Goal: Task Accomplishment & Management: Manage account settings

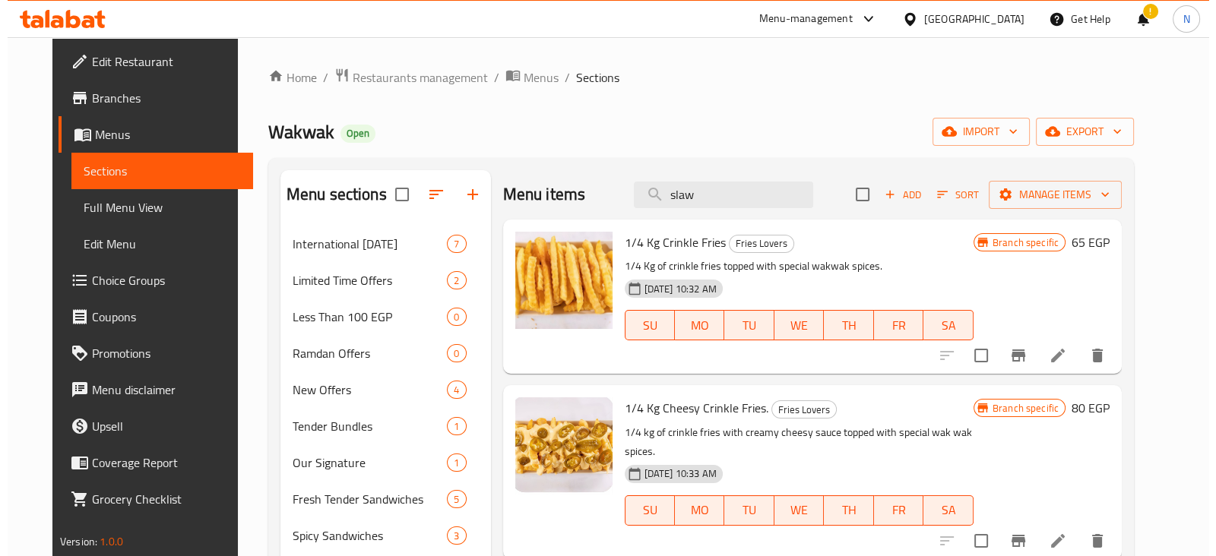
scroll to position [207, 0]
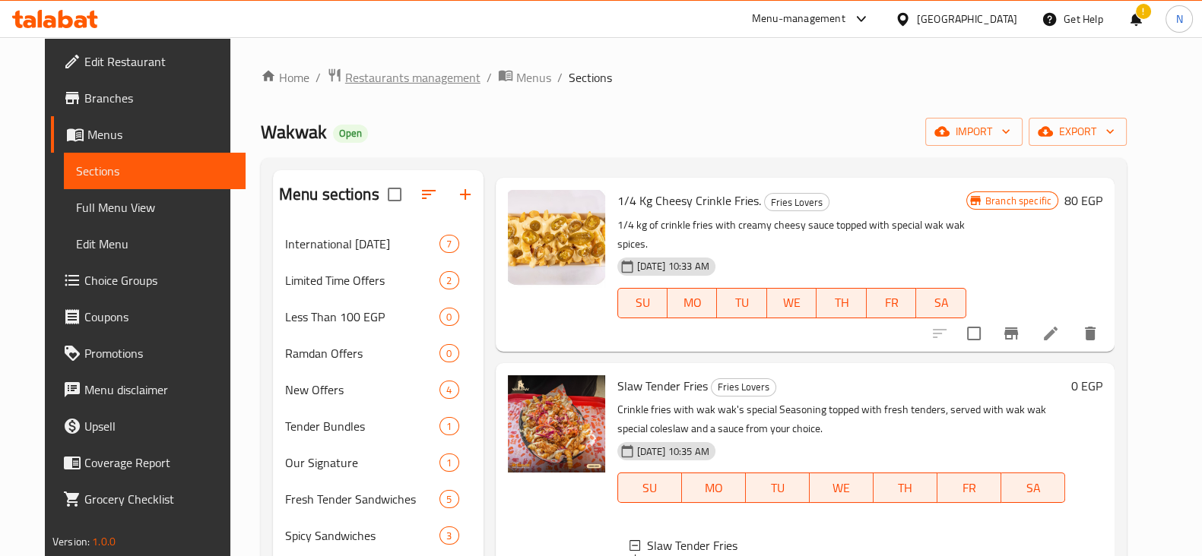
click at [408, 73] on span "Restaurants management" at bounding box center [412, 77] width 135 height 18
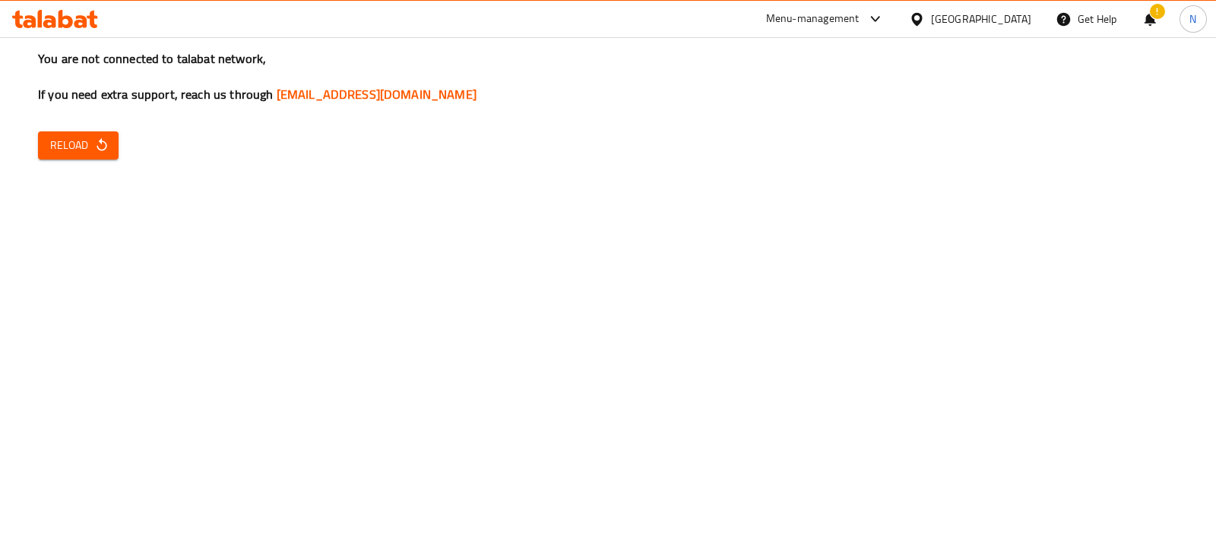
drag, startPoint x: 59, startPoint y: 127, endPoint x: 65, endPoint y: 135, distance: 10.3
click at [65, 135] on div "You are not connected to talabat network, If you need extra support, reach us t…" at bounding box center [608, 278] width 1216 height 556
click at [65, 136] on span "Reload" at bounding box center [78, 145] width 56 height 19
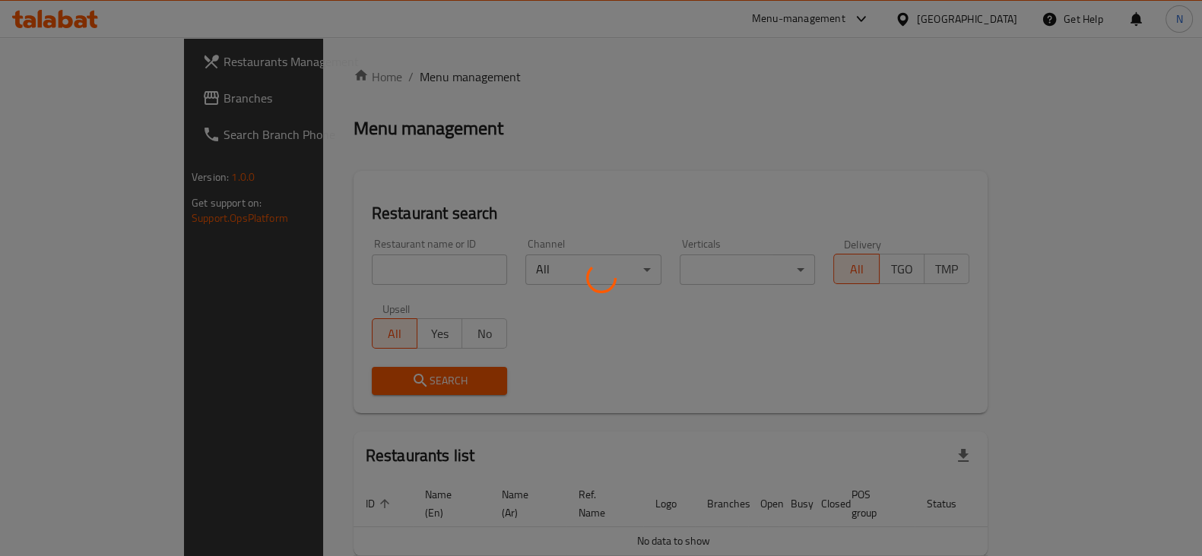
click at [385, 266] on div at bounding box center [601, 278] width 1202 height 556
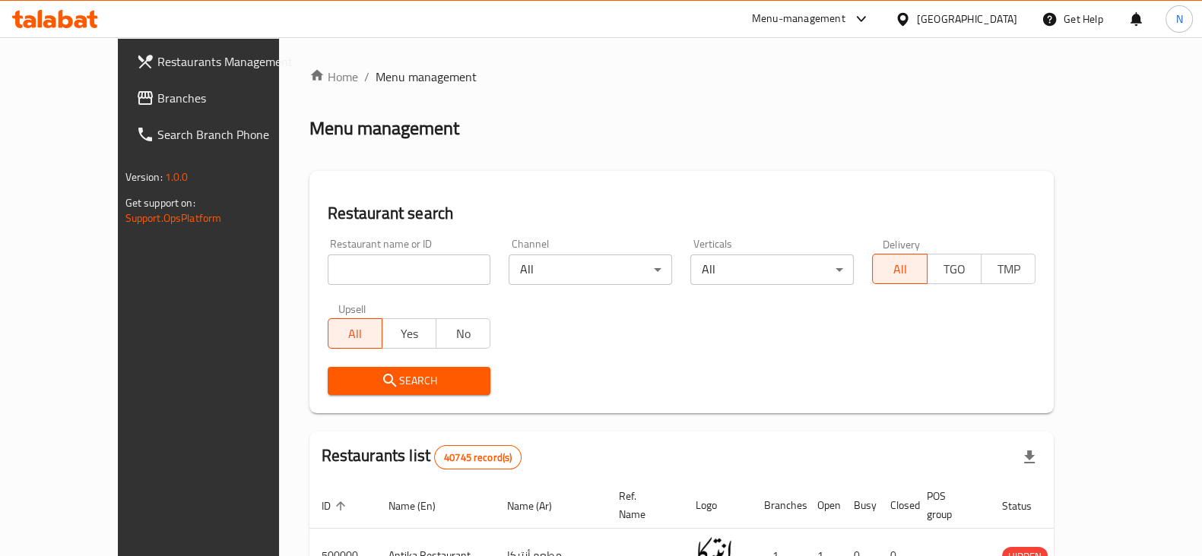
click at [385, 266] on input "search" at bounding box center [409, 270] width 163 height 30
type input "676504"
click button "Search" at bounding box center [409, 381] width 163 height 28
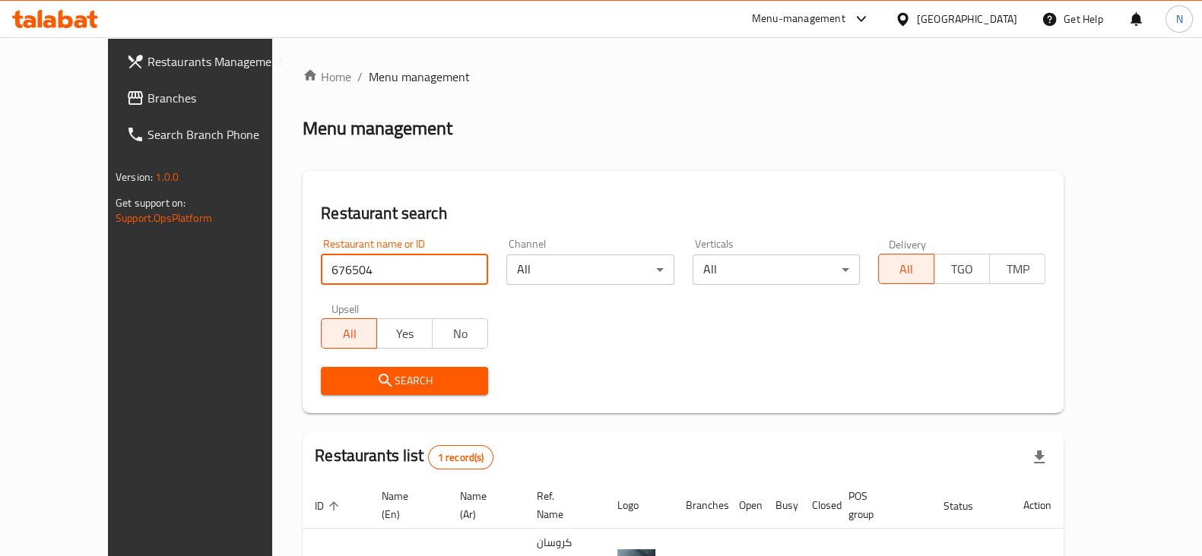
scroll to position [91, 0]
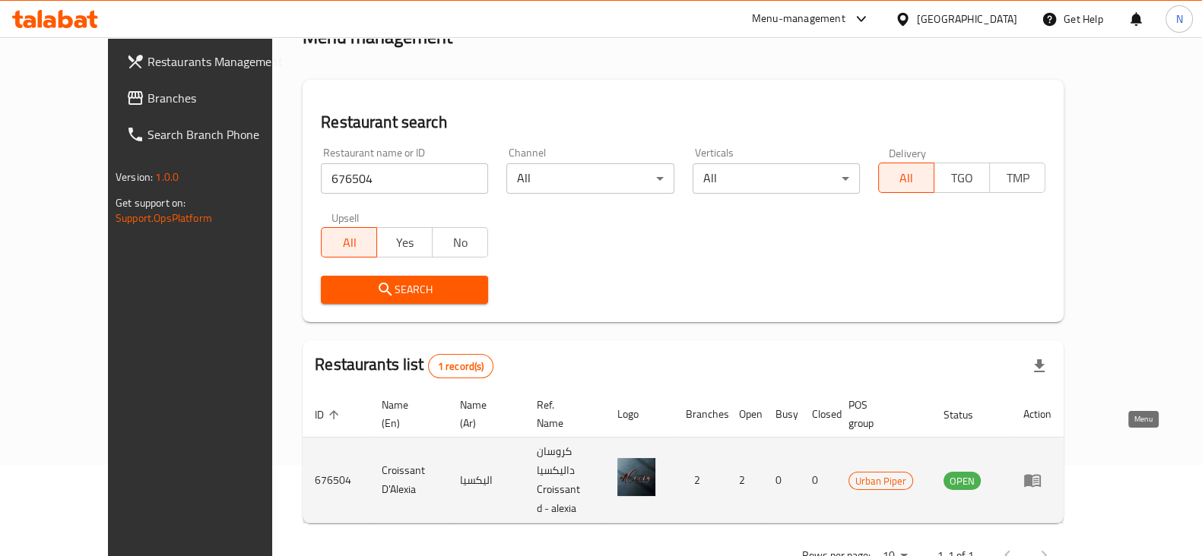
click at [1040, 475] on icon "enhanced table" at bounding box center [1032, 481] width 17 height 13
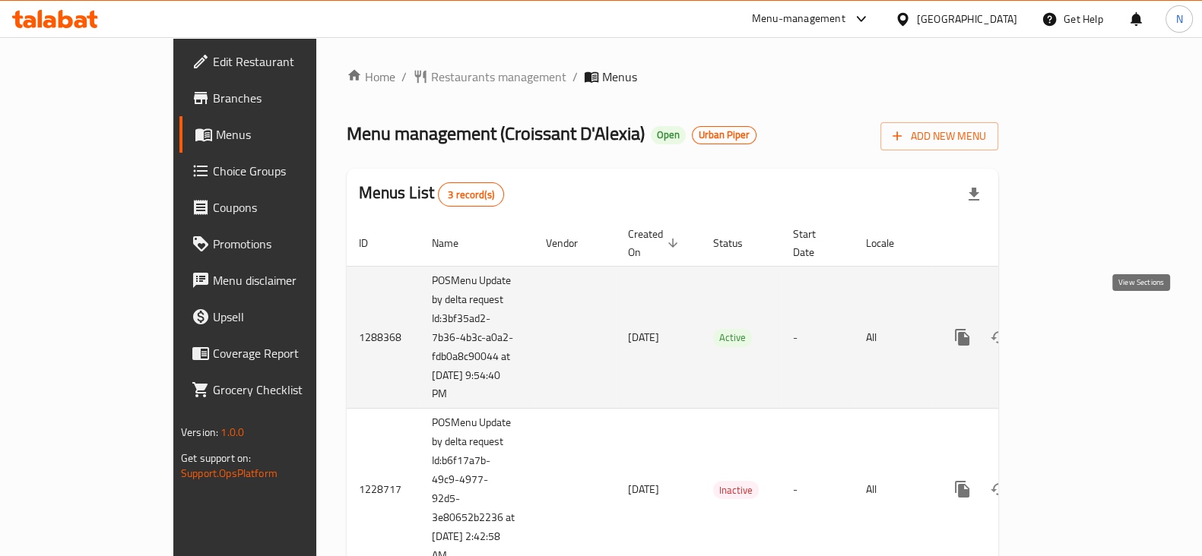
click at [1078, 331] on icon "enhanced table" at bounding box center [1072, 338] width 14 height 14
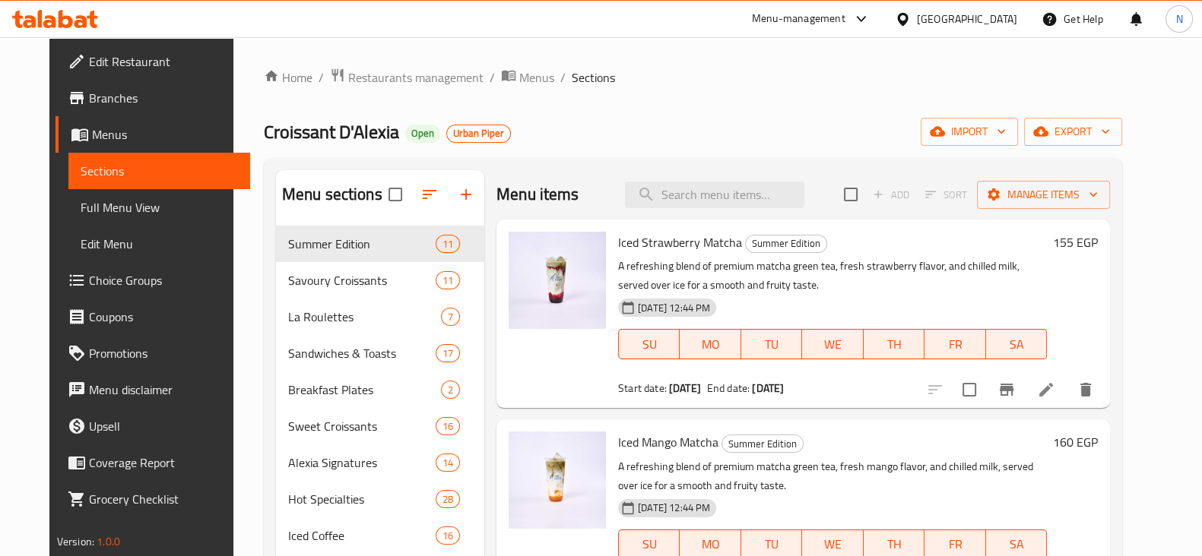
click at [451, 195] on div at bounding box center [436, 194] width 96 height 36
click at [452, 182] on div at bounding box center [436, 194] width 96 height 36
click at [449, 199] on div at bounding box center [436, 194] width 96 height 36
click at [456, 192] on div at bounding box center [436, 194] width 96 height 36
click at [451, 194] on div at bounding box center [436, 194] width 96 height 36
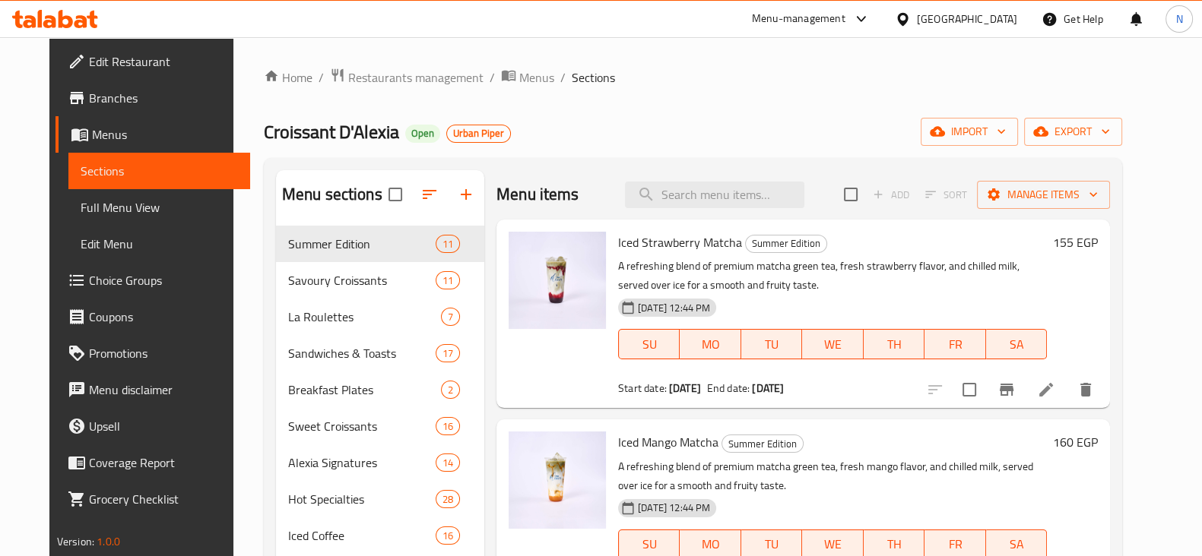
click at [451, 194] on div at bounding box center [436, 194] width 96 height 36
click at [458, 191] on div at bounding box center [436, 194] width 96 height 36
click at [456, 192] on div at bounding box center [436, 194] width 96 height 36
click at [455, 192] on div at bounding box center [436, 194] width 96 height 36
click at [454, 192] on div at bounding box center [436, 194] width 96 height 36
